Goal: Transaction & Acquisition: Purchase product/service

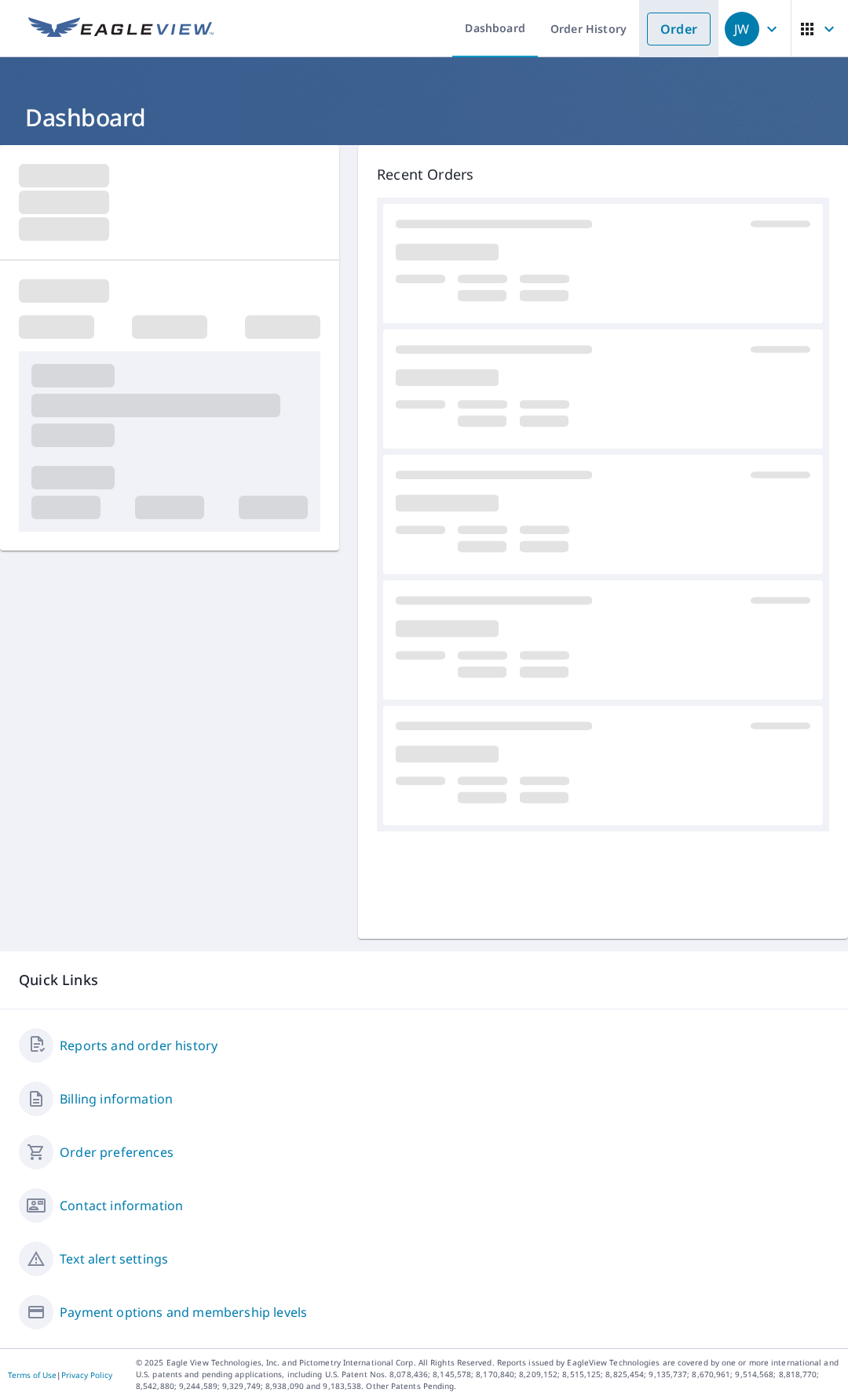
click at [659, 34] on link "Order" at bounding box center [678, 29] width 64 height 33
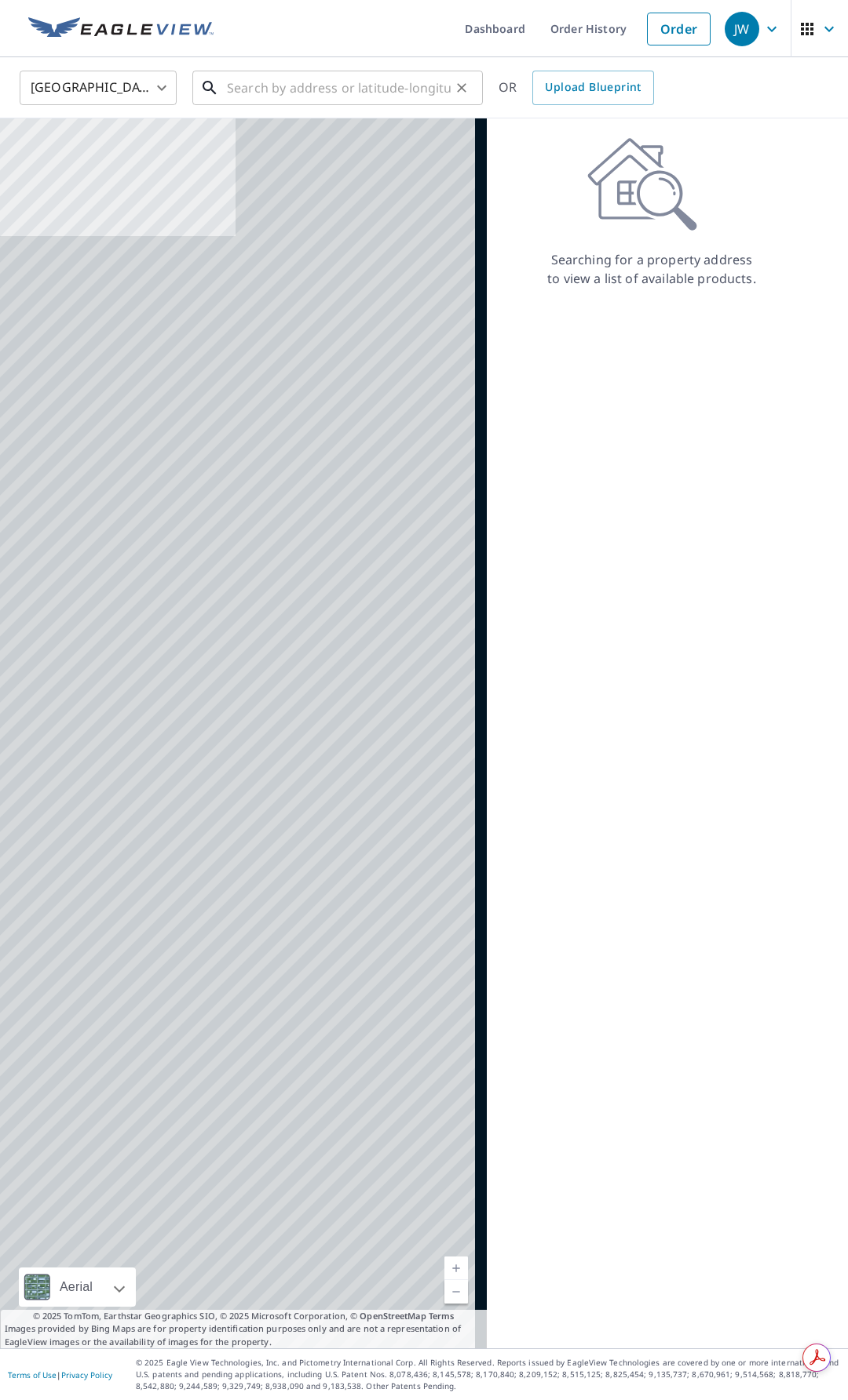
click at [354, 92] on input "text" at bounding box center [339, 87] width 224 height 44
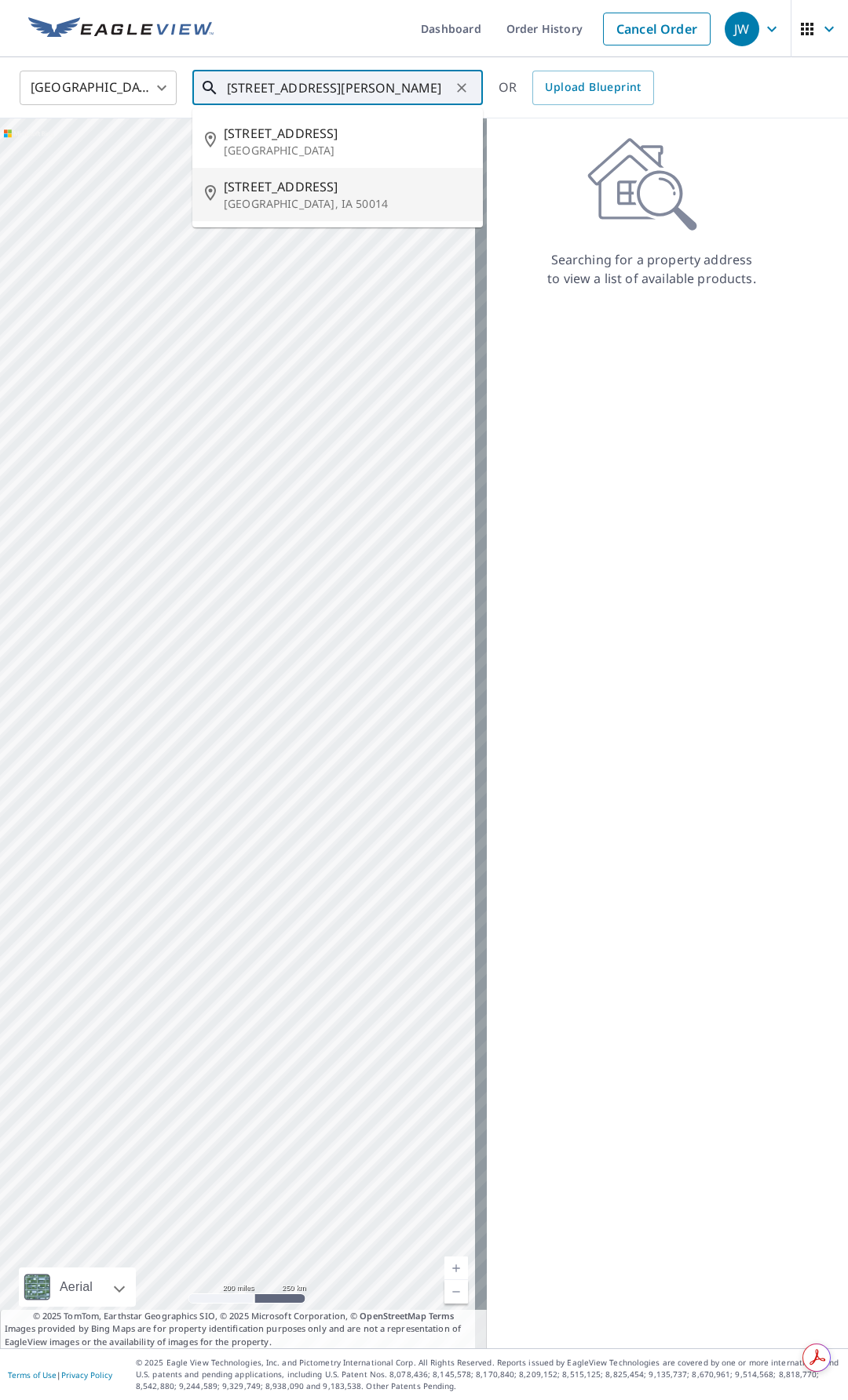
click at [276, 186] on span "[STREET_ADDRESS]" at bounding box center [346, 186] width 246 height 19
type input "[STREET_ADDRESS]"
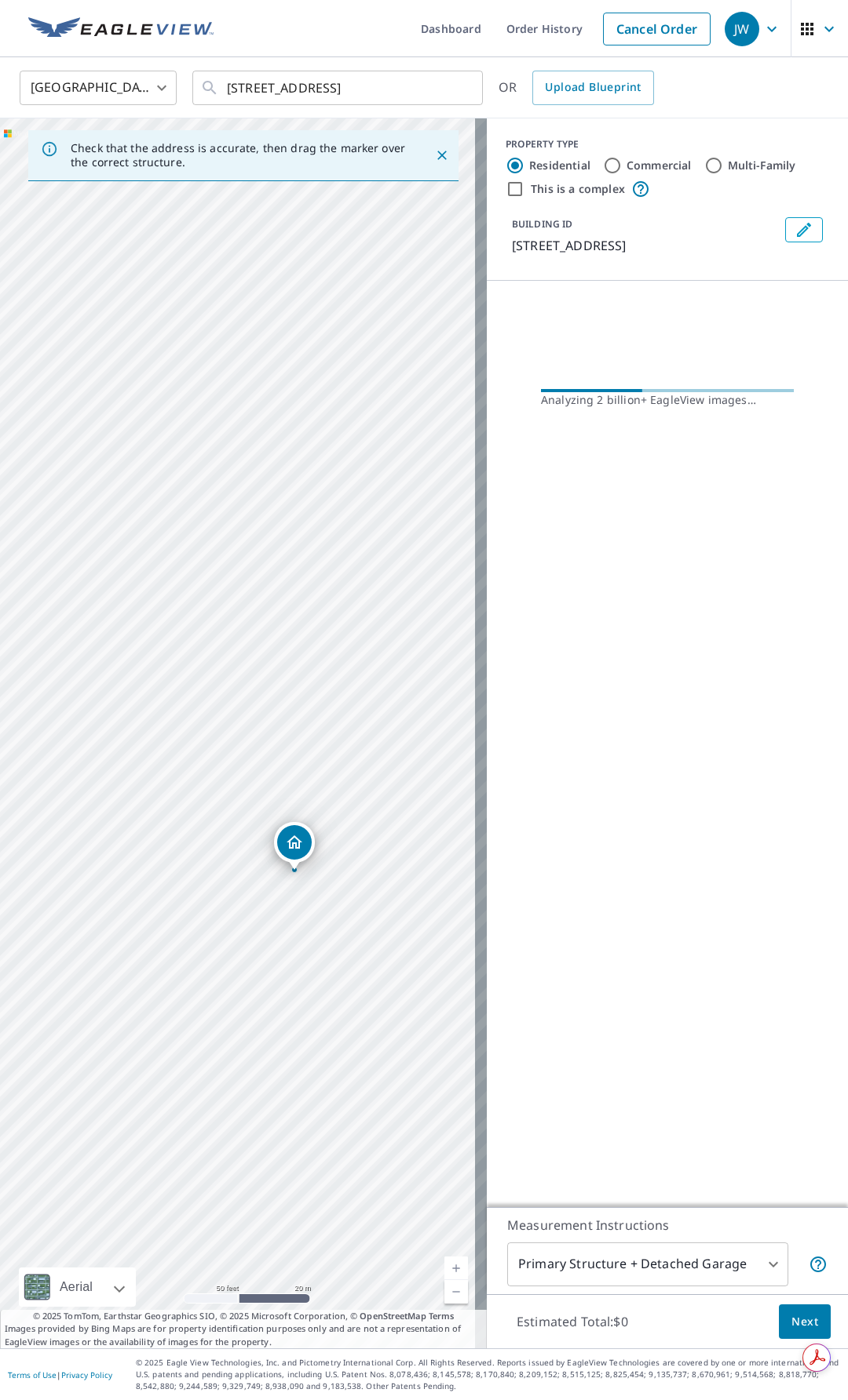
drag, startPoint x: 157, startPoint y: 734, endPoint x: 457, endPoint y: 195, distance: 616.9
click at [457, 195] on div "[STREET_ADDRESS]" at bounding box center [243, 734] width 487 height 1230
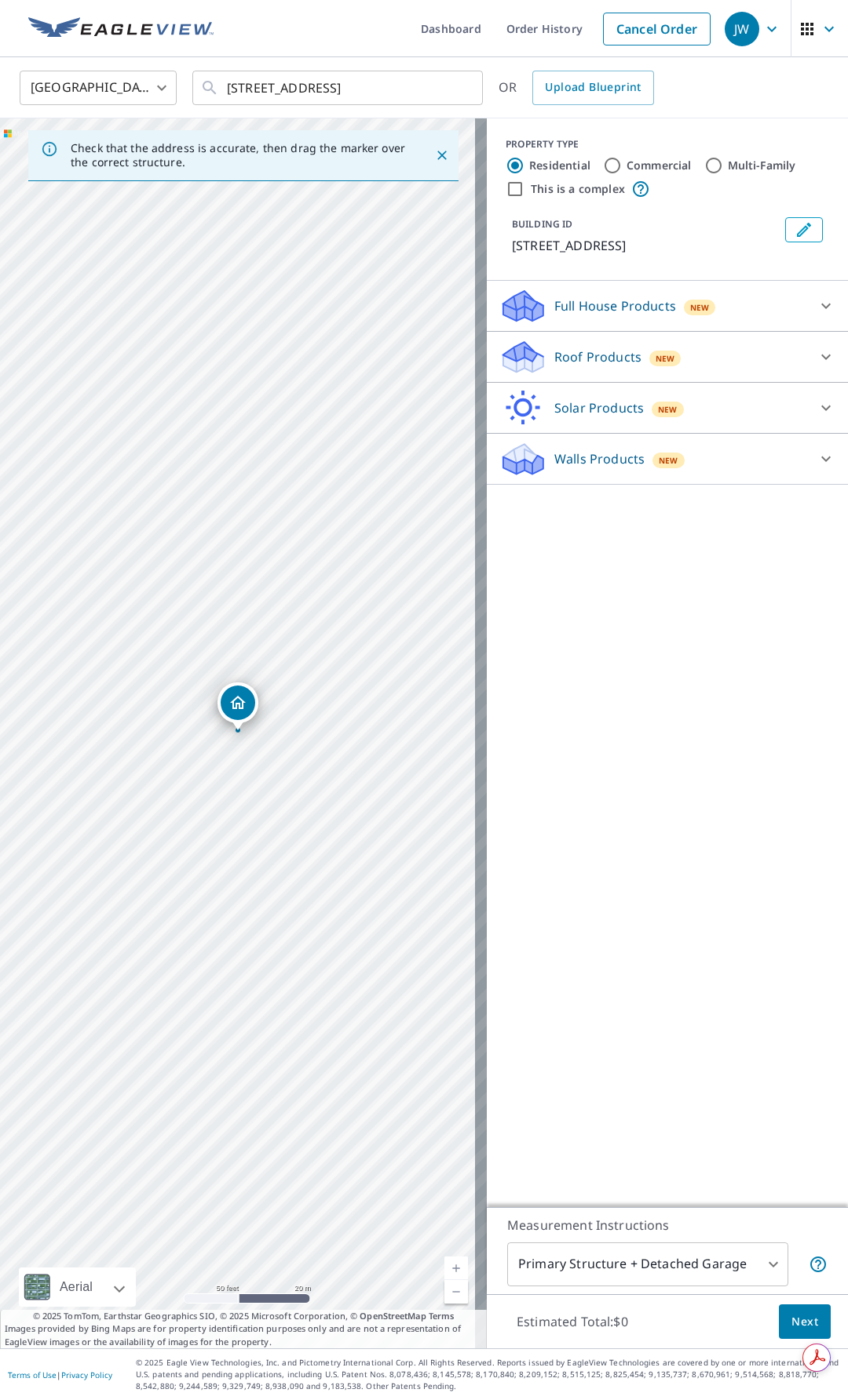
click at [574, 364] on p "Roof Products" at bounding box center [598, 356] width 87 height 19
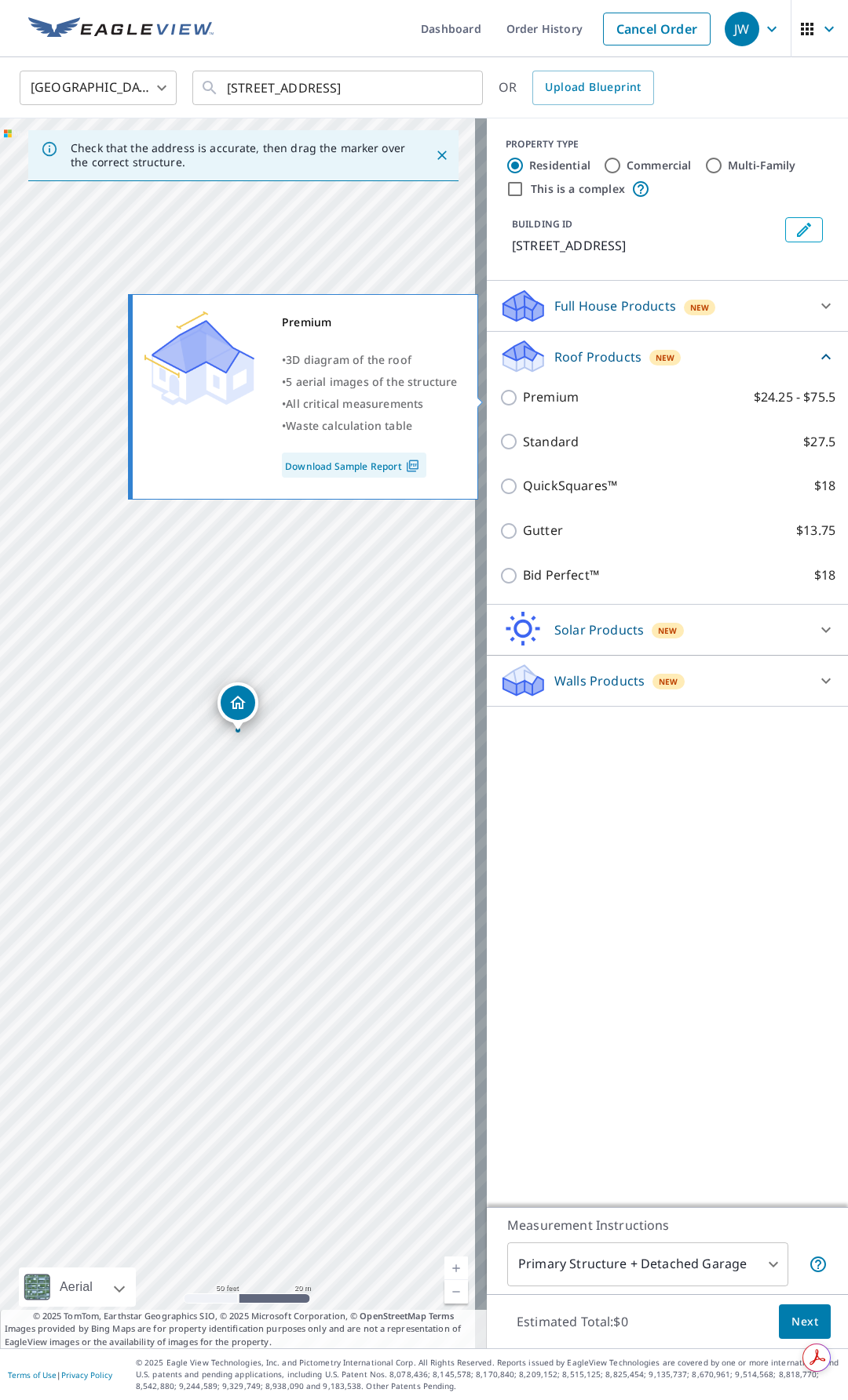
click at [582, 405] on label "Premium $24.25 - $75.5" at bounding box center [679, 397] width 312 height 20
click at [523, 405] on input "Premium $24.25 - $75.5" at bounding box center [511, 397] width 24 height 19
checkbox input "true"
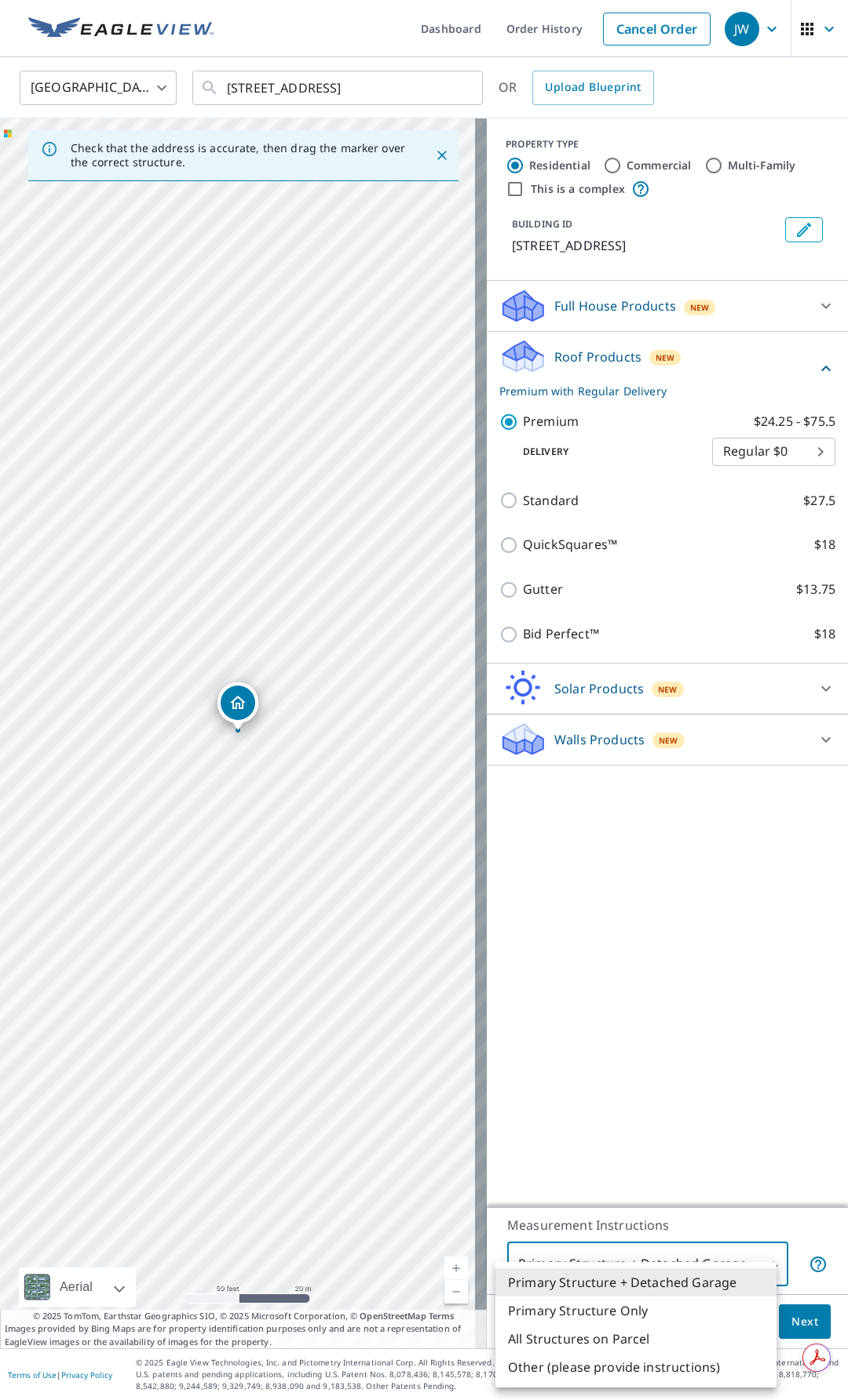
click at [748, 1260] on body "JW JW Dashboard Order History Cancel Order JW [GEOGRAPHIC_DATA] [GEOGRAPHIC_DAT…" at bounding box center [424, 700] width 848 height 1400
click at [622, 1304] on li "Primary Structure Only" at bounding box center [636, 1311] width 281 height 28
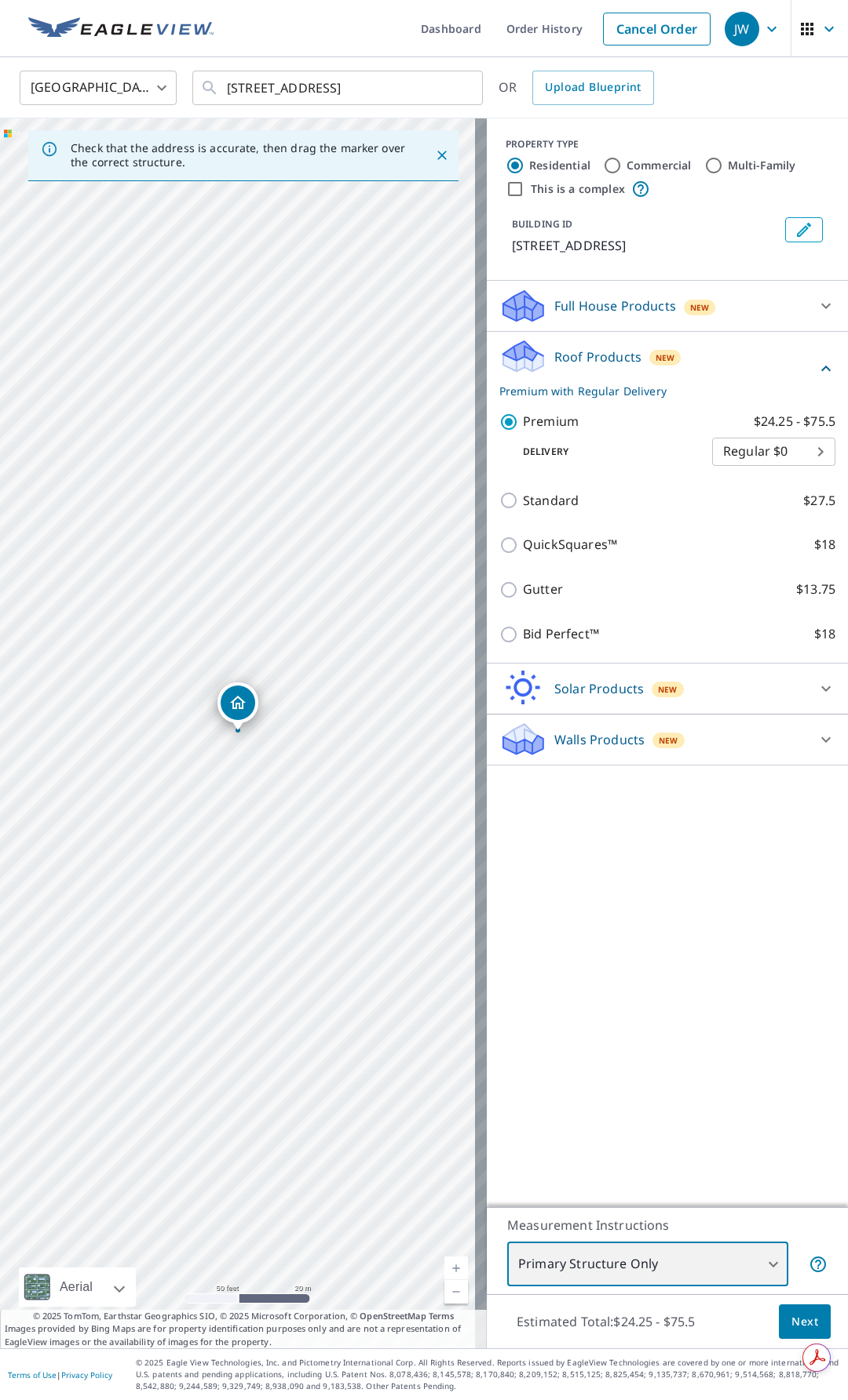
type input "2"
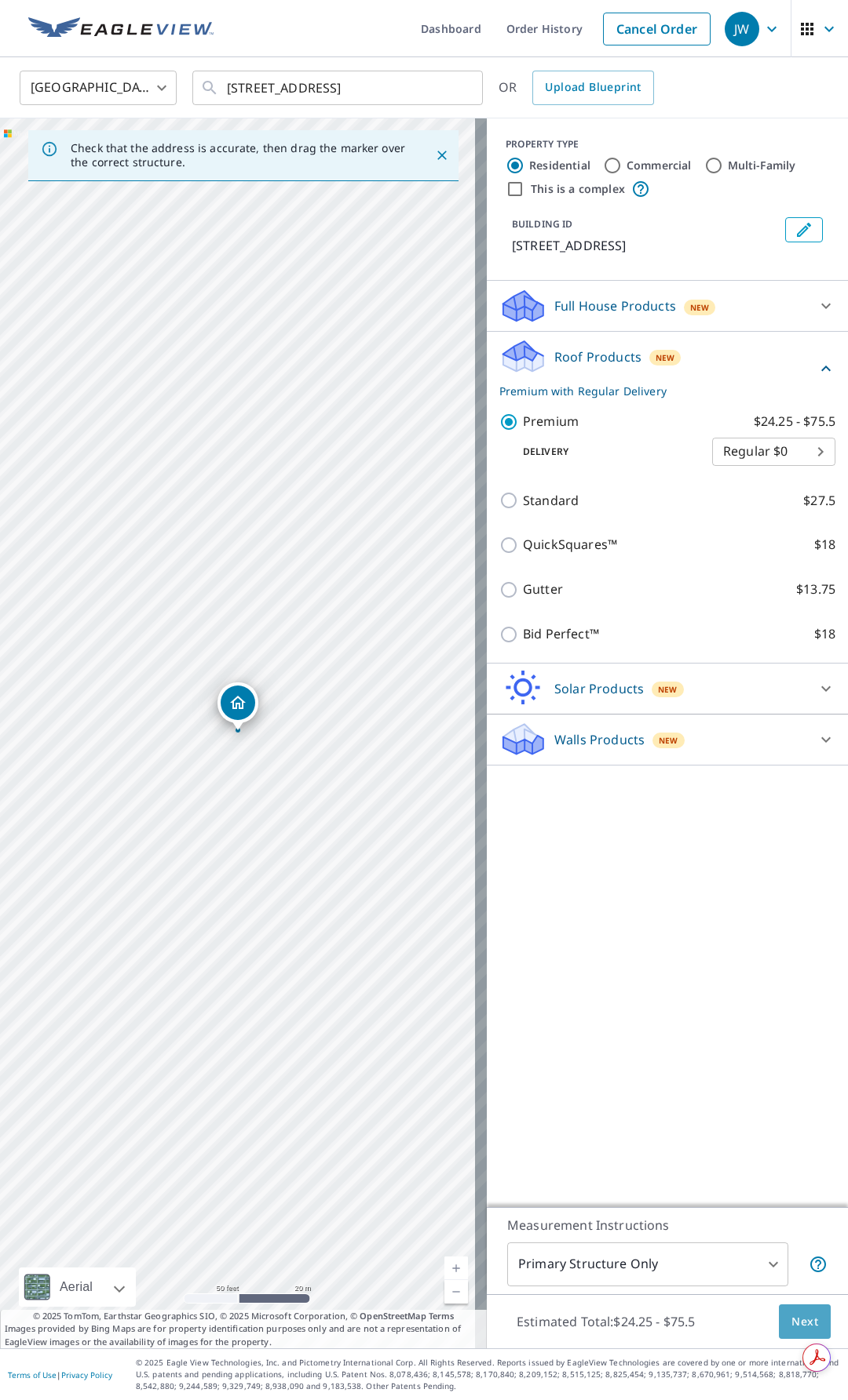
click at [794, 1322] on span "Next" at bounding box center [804, 1322] width 26 height 20
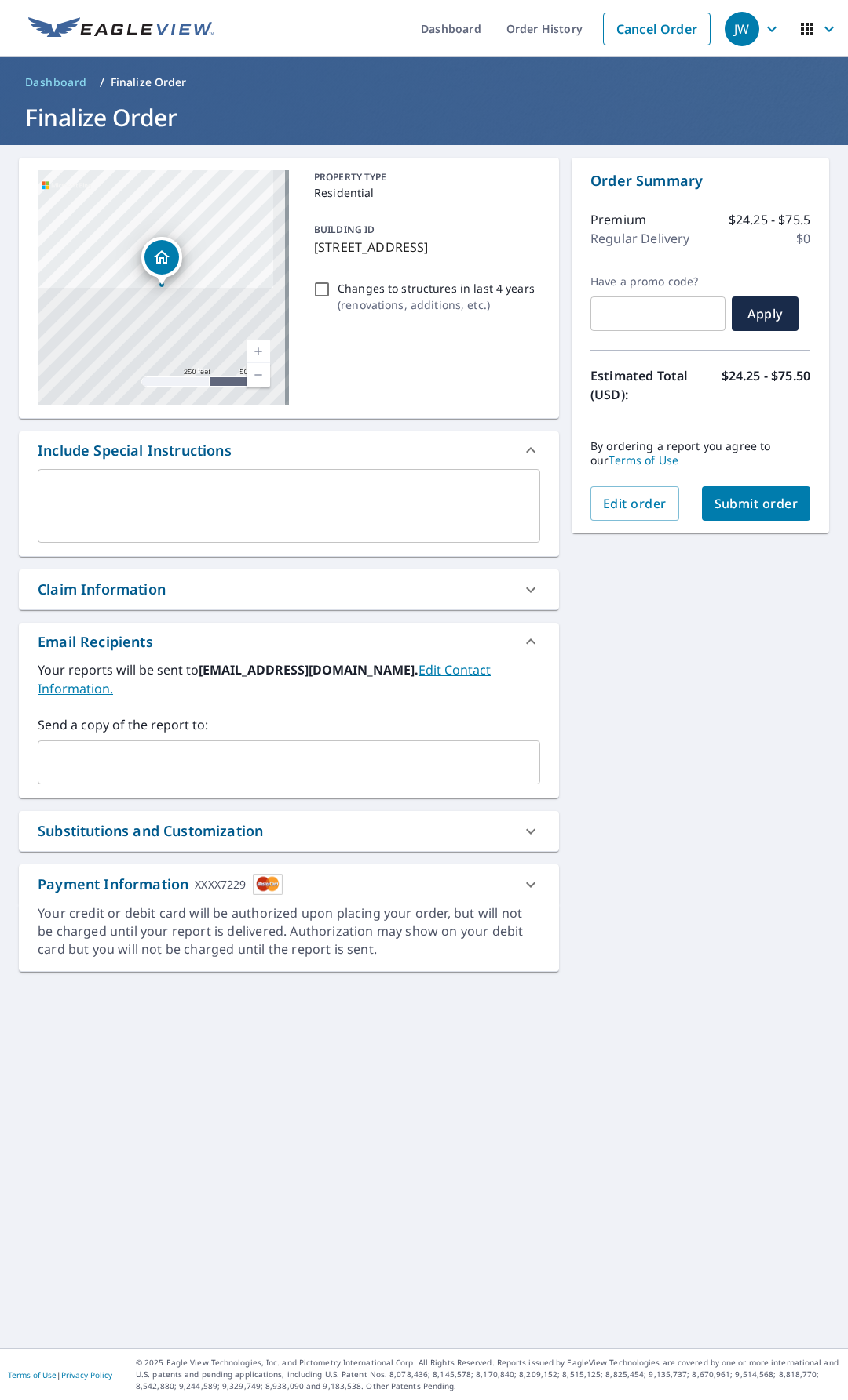
click at [717, 508] on span "Submit order" at bounding box center [757, 504] width 84 height 18
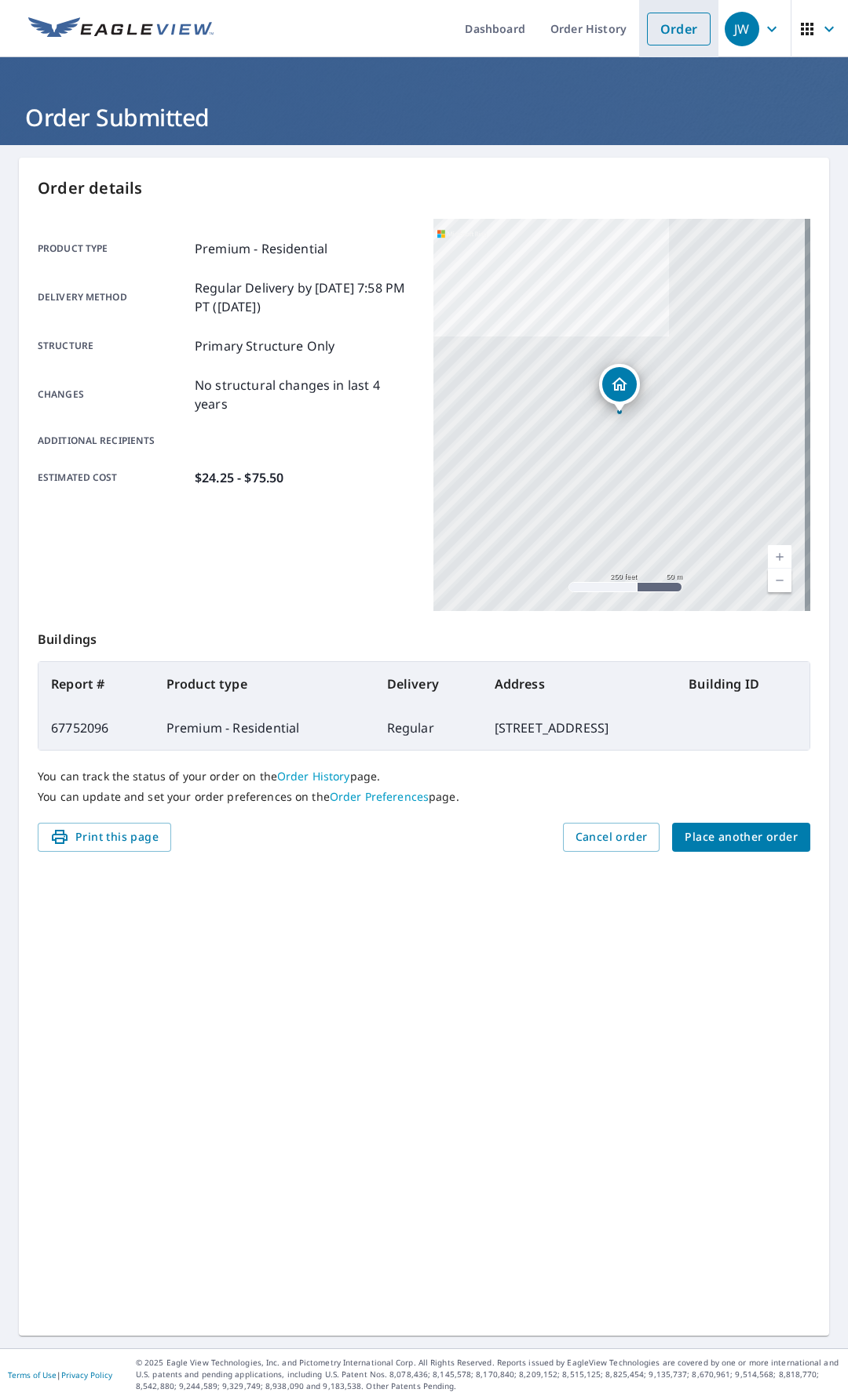
click at [677, 33] on link "Order" at bounding box center [678, 29] width 64 height 33
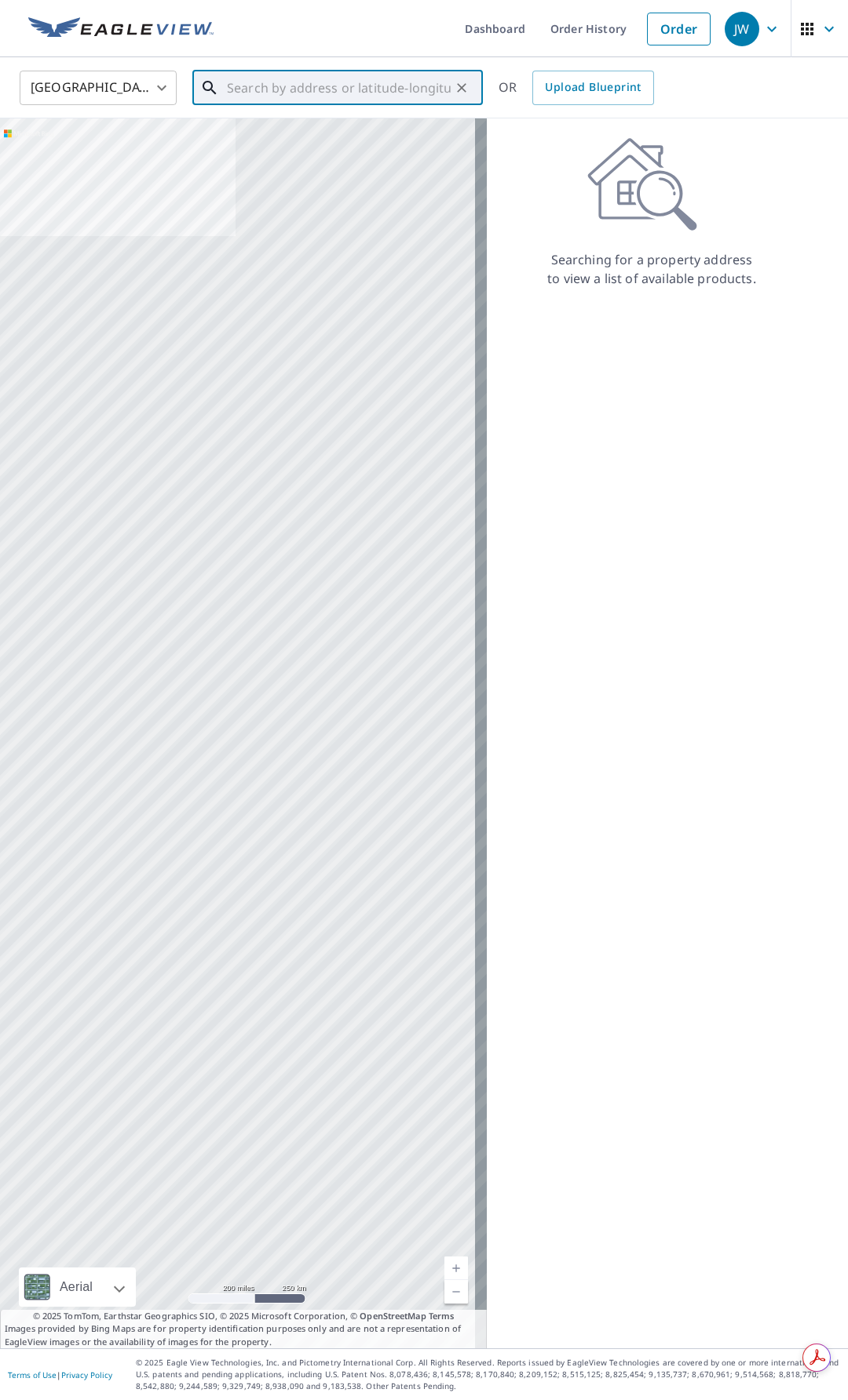
click at [312, 72] on input "text" at bounding box center [339, 87] width 224 height 44
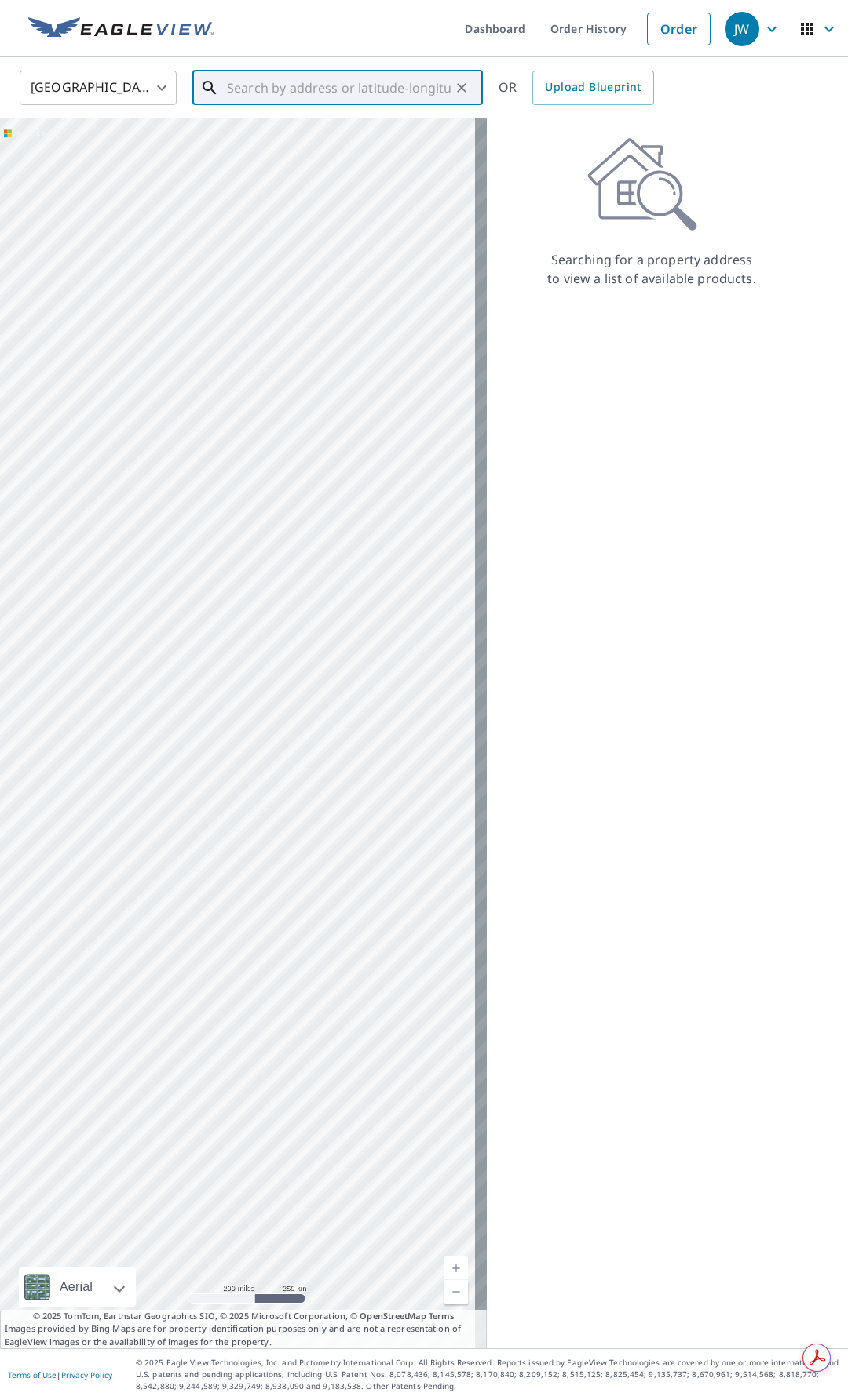
paste input "[STREET_ADDRESS][PERSON_NAME]"
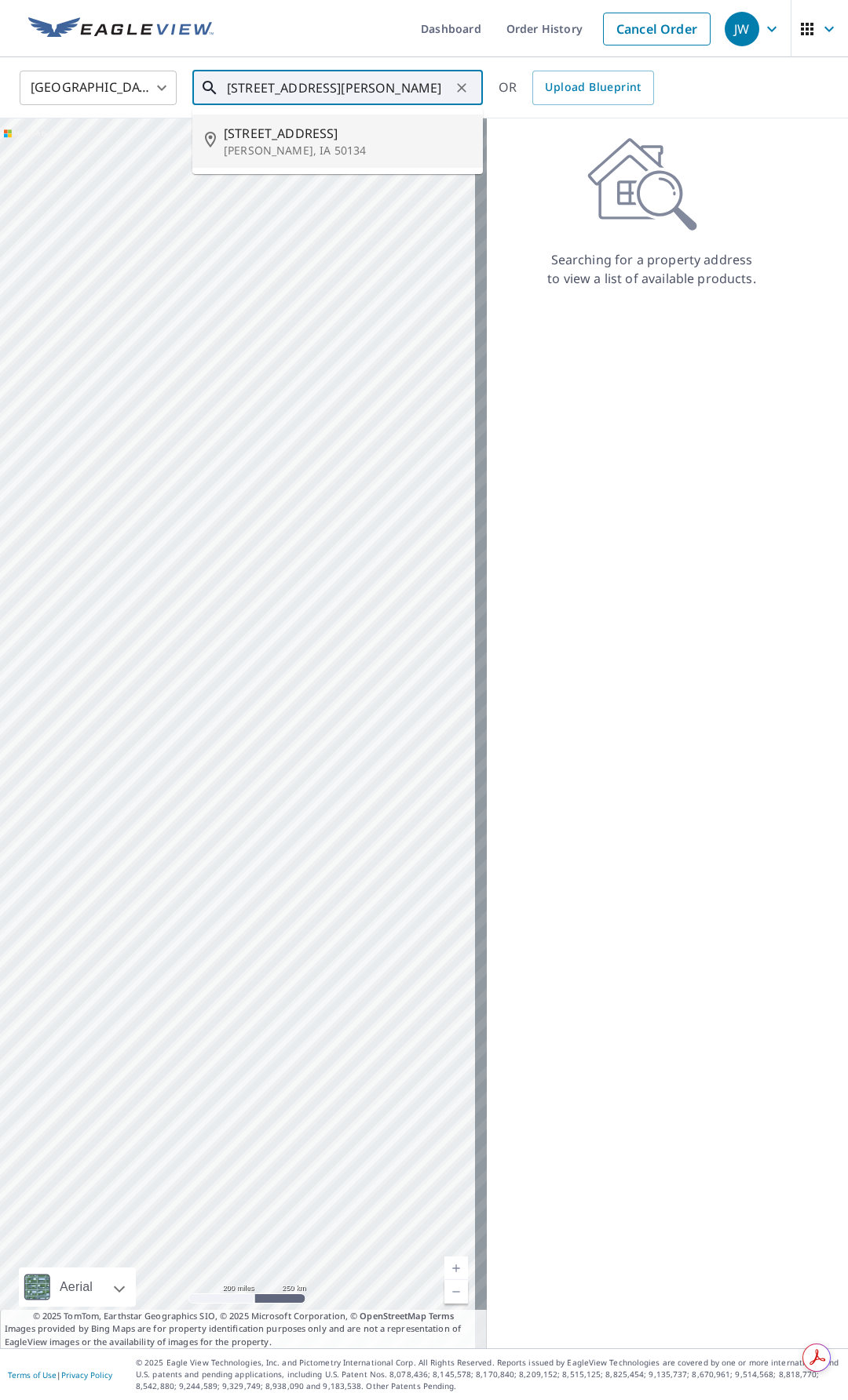
click at [385, 138] on span "[STREET_ADDRESS]" at bounding box center [346, 132] width 246 height 19
type input "[STREET_ADDRESS][PERSON_NAME]"
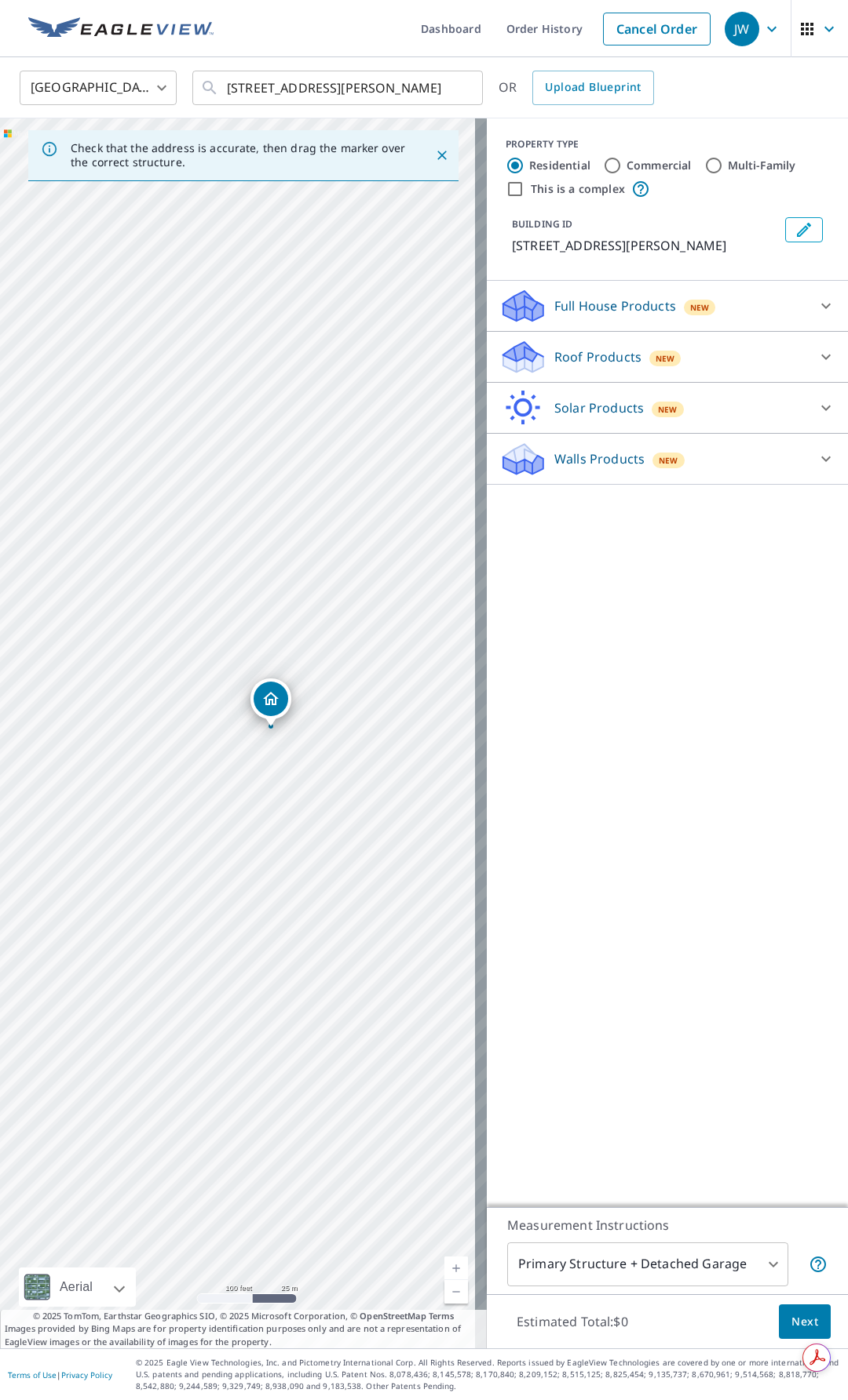
drag, startPoint x: 224, startPoint y: 795, endPoint x: 257, endPoint y: 791, distance: 33.2
click at [257, 791] on div "[STREET_ADDRESS][PERSON_NAME]" at bounding box center [243, 734] width 487 height 1230
click at [569, 359] on p "Roof Products" at bounding box center [598, 356] width 87 height 19
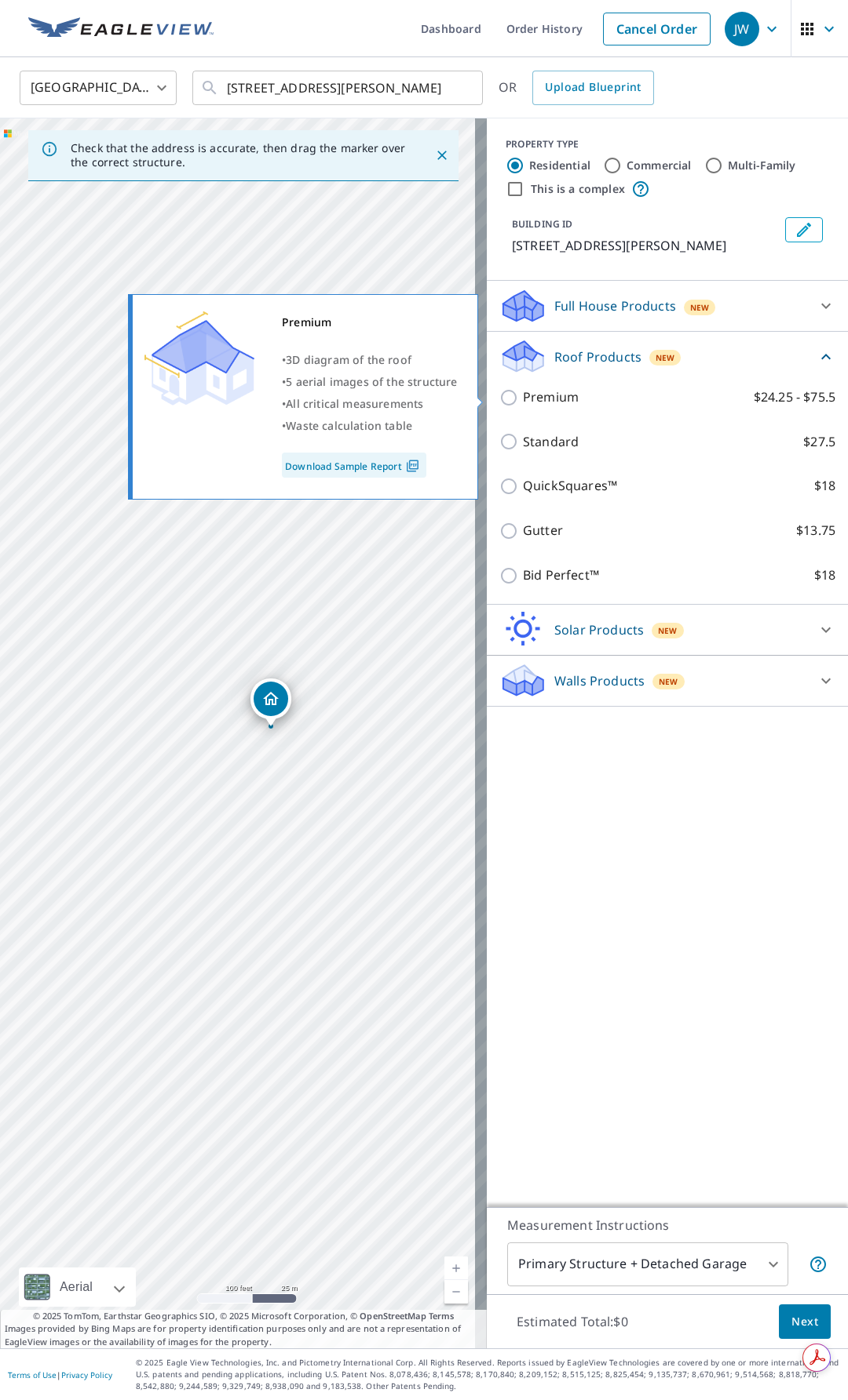
click at [547, 396] on p "Premium" at bounding box center [551, 397] width 56 height 20
click at [523, 396] on input "Premium $24.25 - $75.5" at bounding box center [511, 397] width 24 height 19
checkbox input "true"
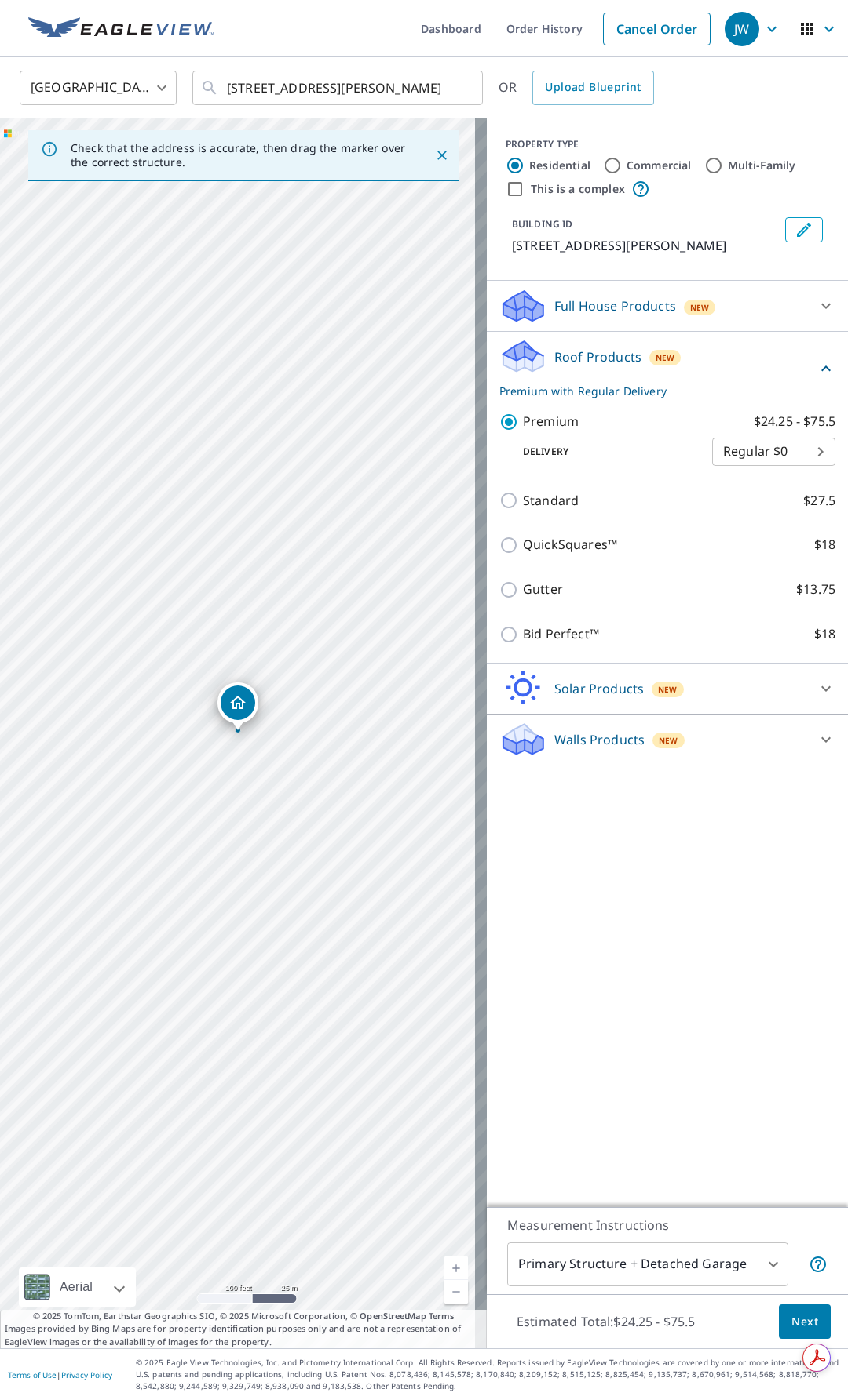
click at [612, 1268] on body "JW JW Dashboard Order History Cancel Order JW [GEOGRAPHIC_DATA] US ​ [STREET_AD…" at bounding box center [424, 700] width 848 height 1400
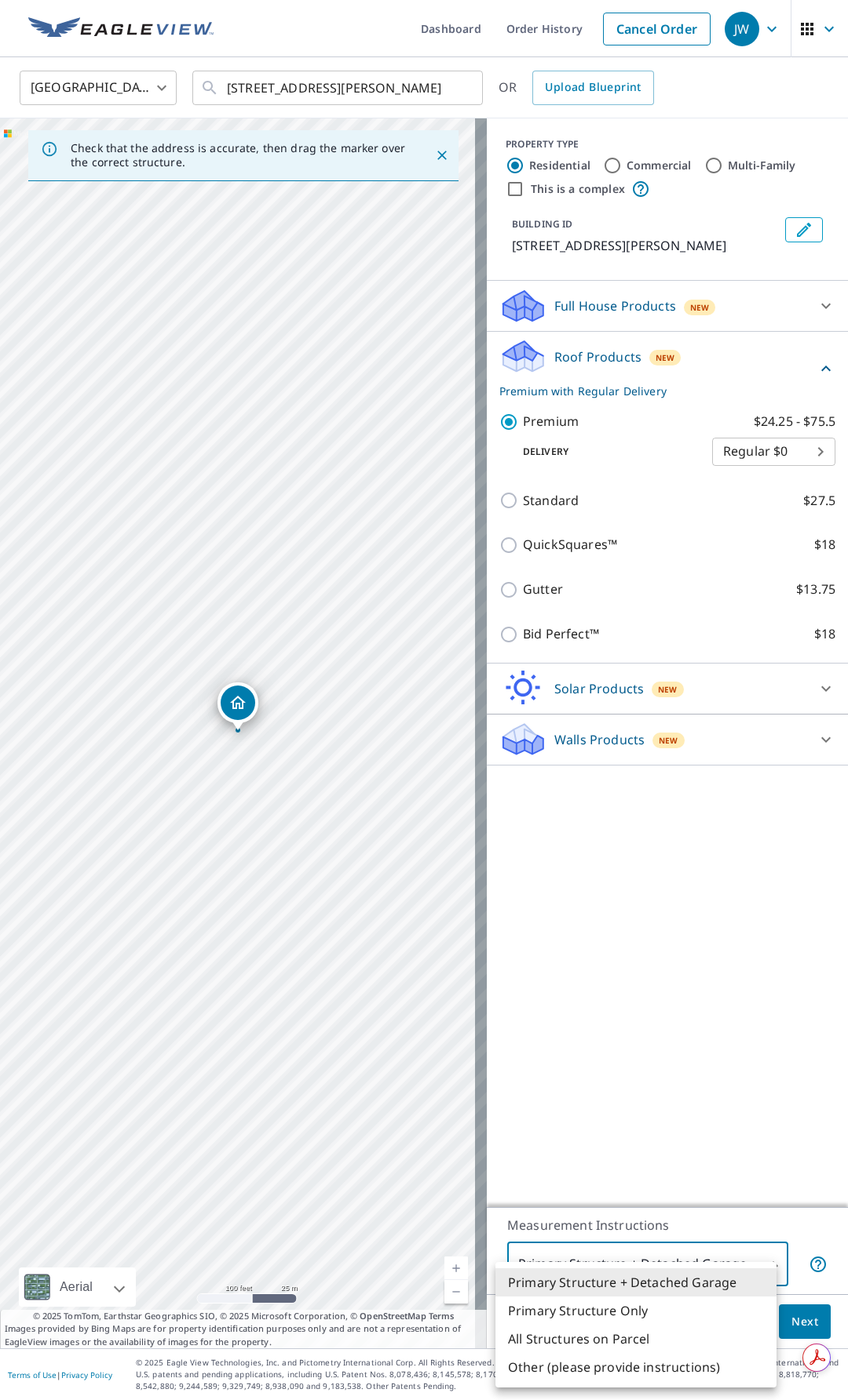
click at [598, 1315] on li "Primary Structure Only" at bounding box center [636, 1311] width 281 height 28
type input "2"
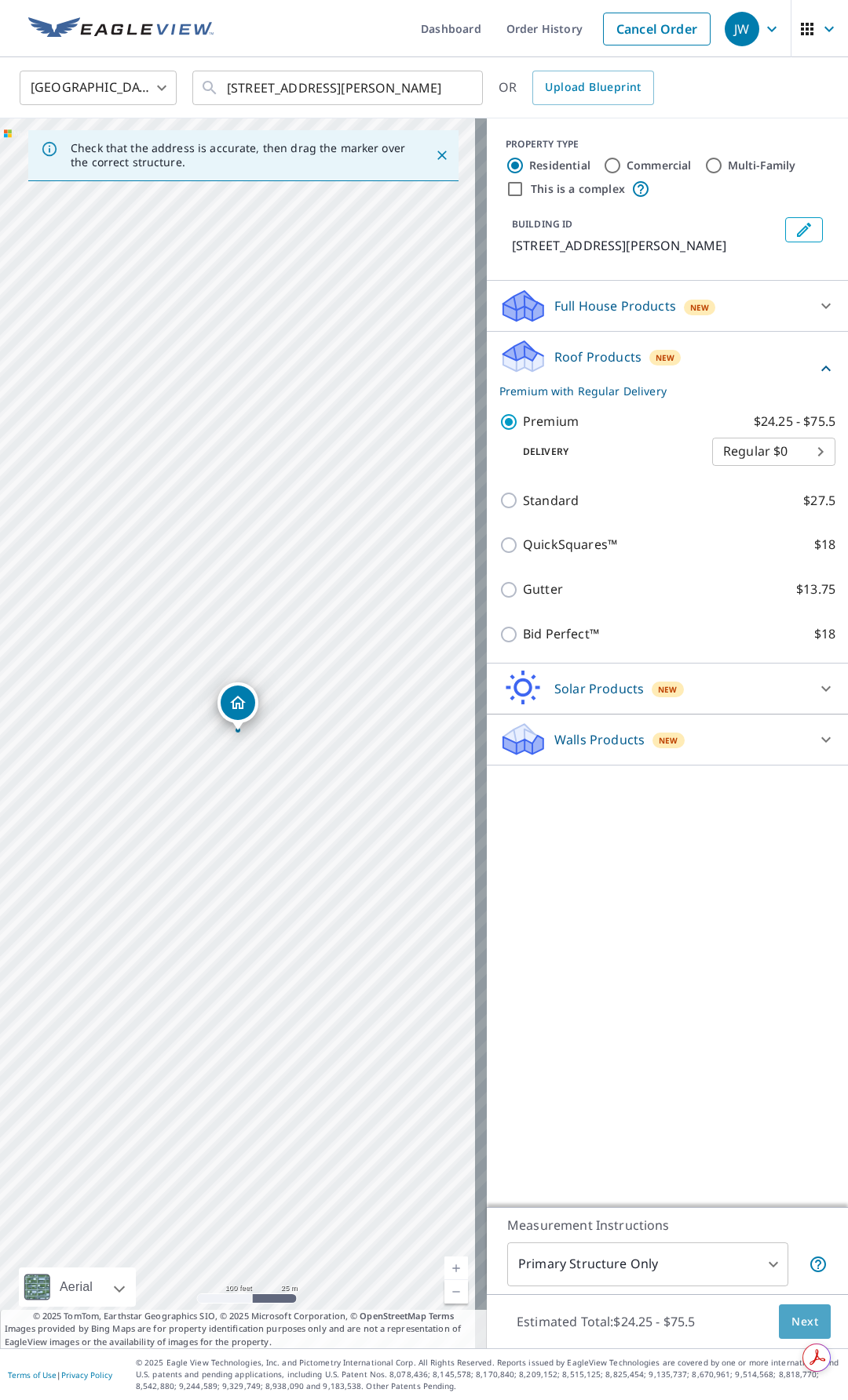
click at [778, 1322] on button "Next" at bounding box center [804, 1322] width 52 height 35
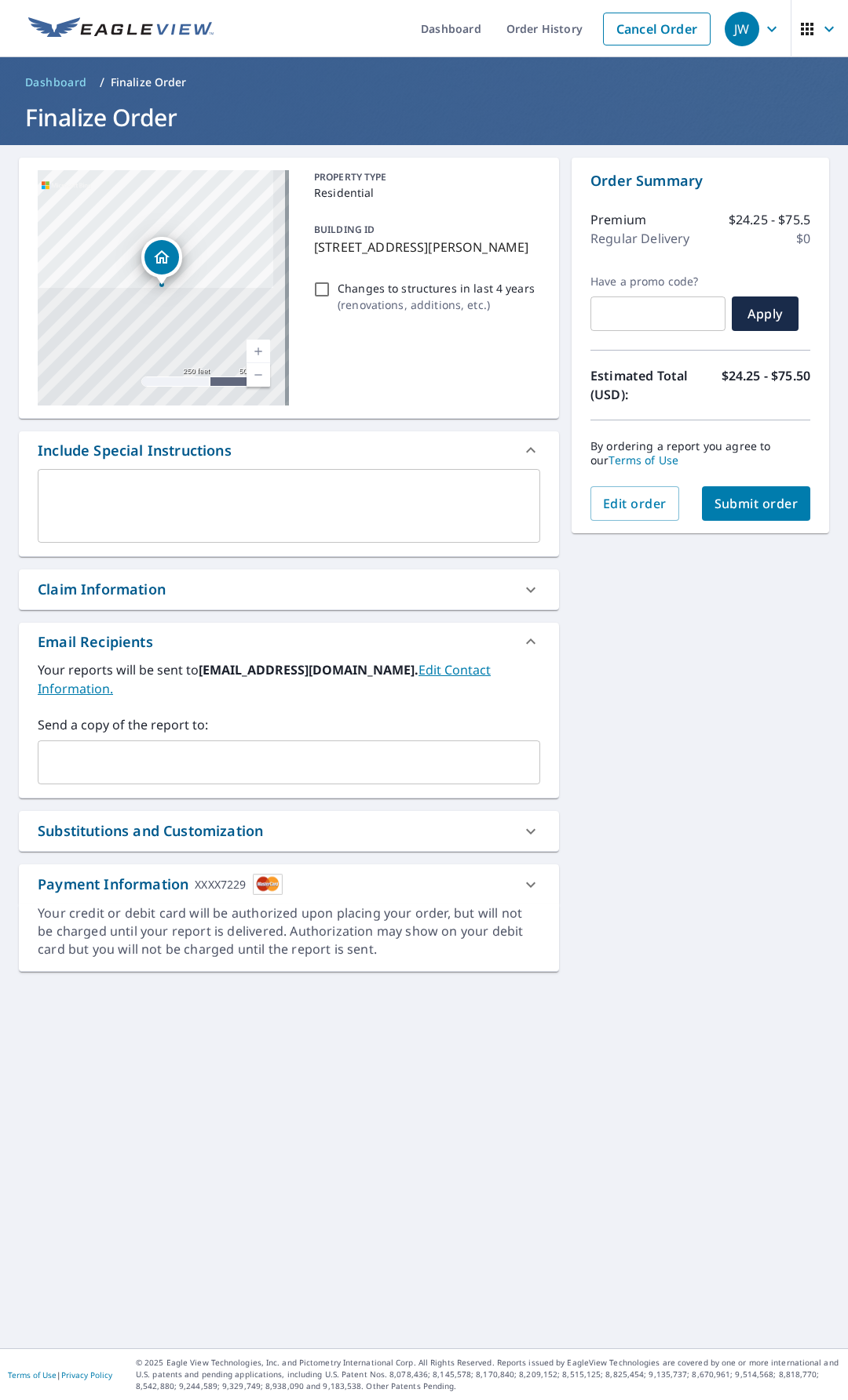
click at [736, 507] on span "Submit order" at bounding box center [757, 504] width 84 height 18
